Goal: Task Accomplishment & Management: Use online tool/utility

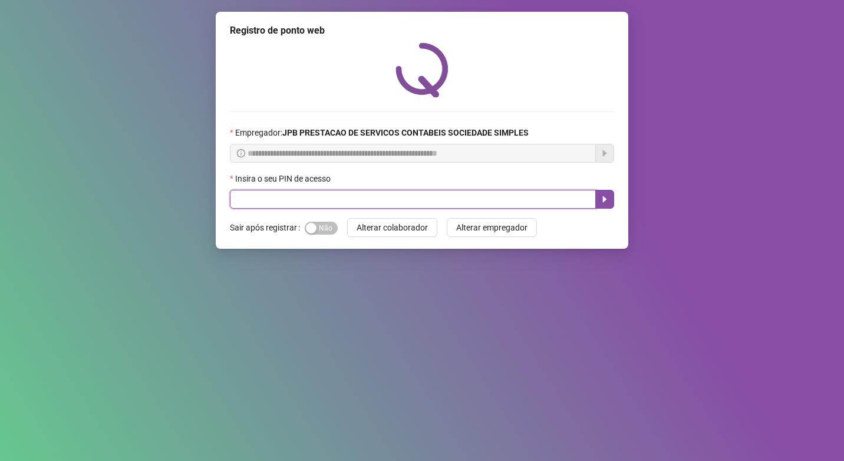
click at [326, 201] on input "text" at bounding box center [413, 199] width 366 height 19
click at [609, 201] on icon "caret-right" at bounding box center [604, 198] width 9 height 9
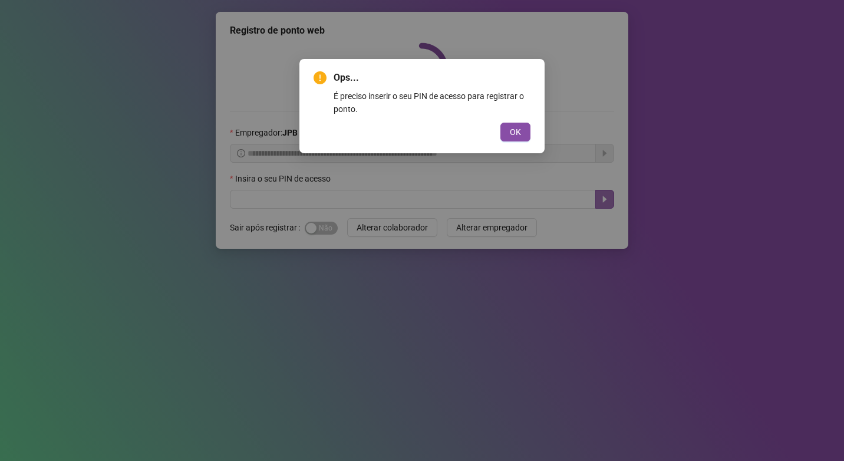
click at [609, 201] on div "Ops... É preciso inserir o seu PIN de acesso para registrar o ponto. OK" at bounding box center [422, 230] width 844 height 461
click at [515, 137] on span "OK" at bounding box center [515, 131] width 11 height 13
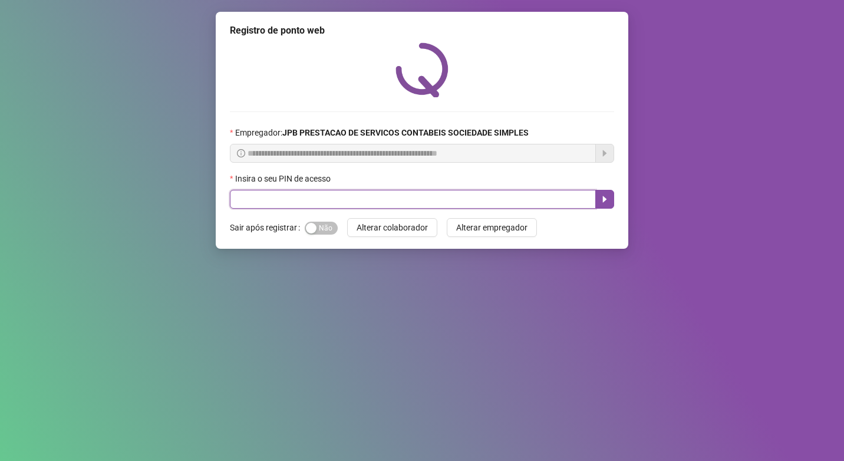
click at [254, 196] on input "text" at bounding box center [413, 199] width 366 height 19
paste input "*****"
type input "*****"
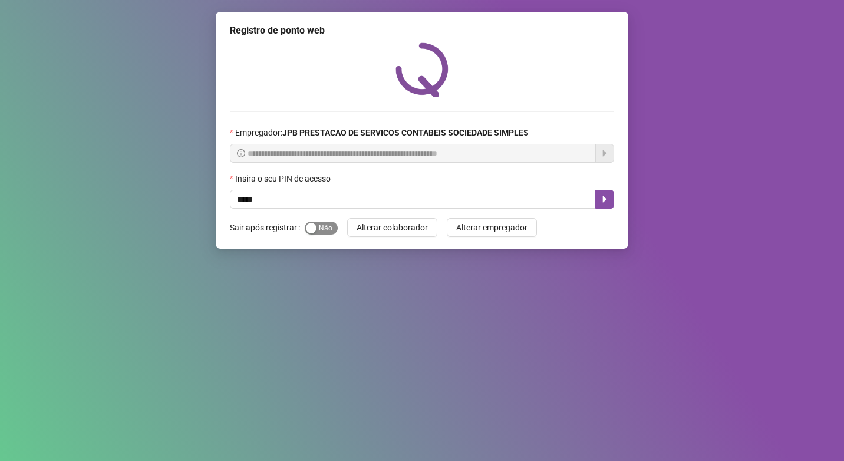
click at [311, 227] on div "button" at bounding box center [311, 228] width 11 height 11
click at [606, 201] on icon "caret-right" at bounding box center [604, 198] width 9 height 9
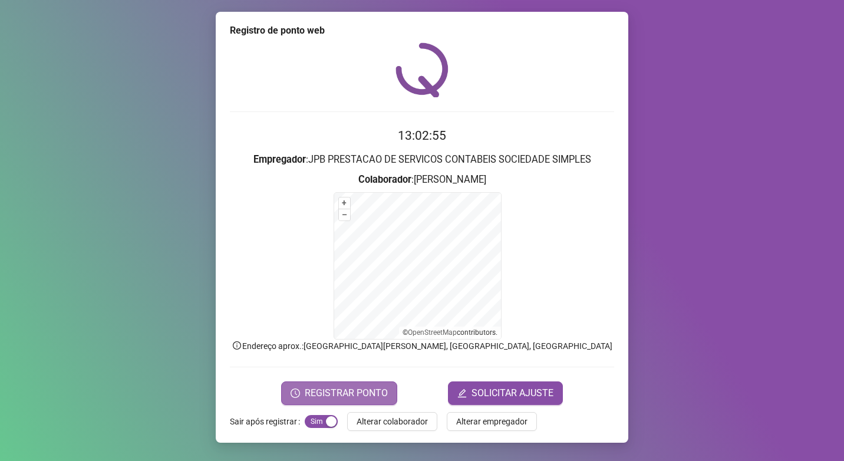
click at [352, 390] on span "REGISTRAR PONTO" at bounding box center [346, 393] width 83 height 14
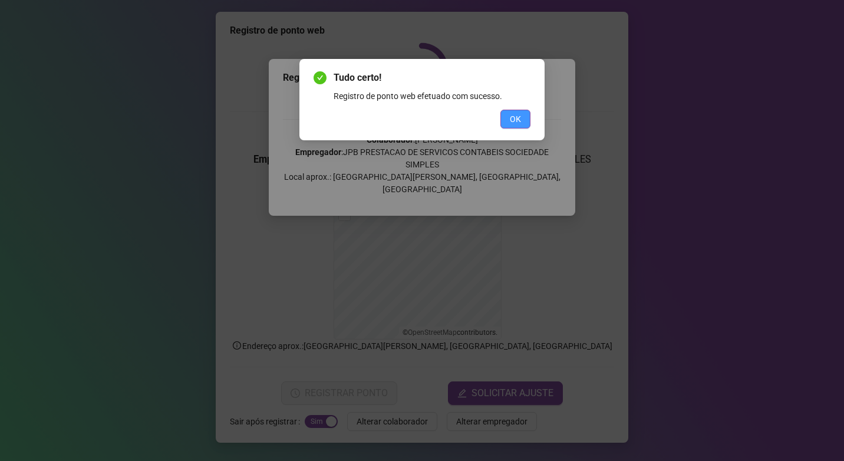
click at [513, 120] on span "OK" at bounding box center [515, 119] width 11 height 13
